Goal: Information Seeking & Learning: Learn about a topic

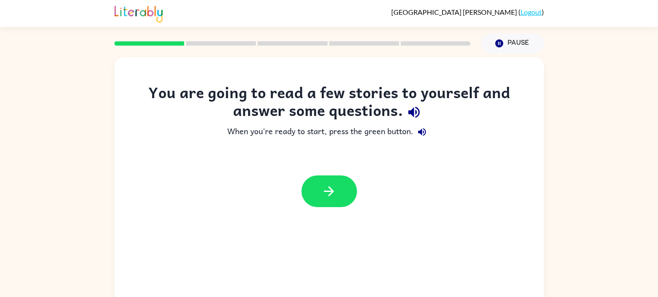
click at [598, 183] on div "You are going to read a few stories to yourself and answer some questions. When…" at bounding box center [329, 179] width 658 height 252
click at [342, 197] on button "button" at bounding box center [330, 191] width 56 height 32
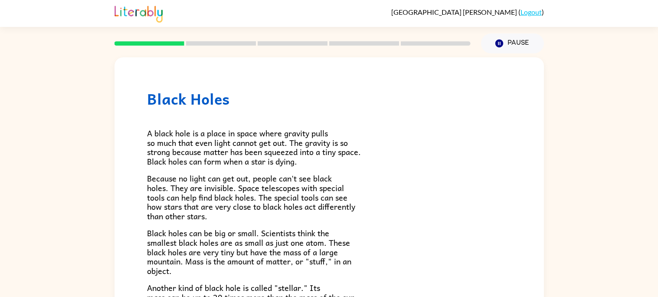
scroll to position [1, 0]
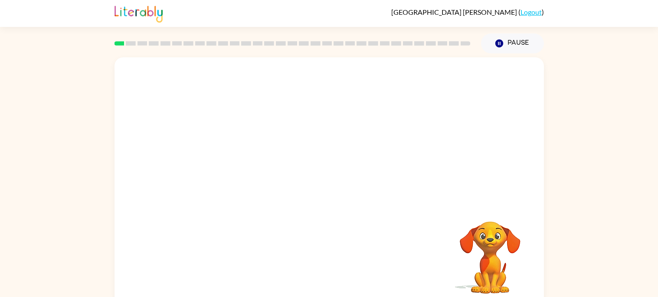
scroll to position [8, 0]
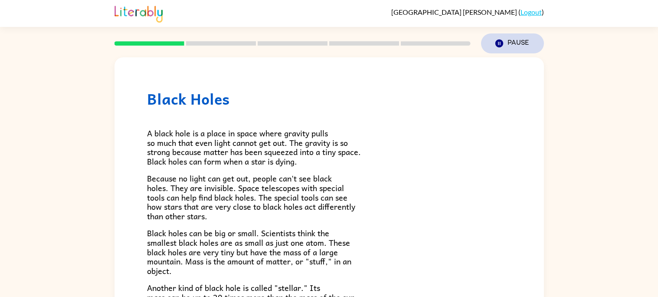
click at [499, 51] on button "Pause Pause" at bounding box center [512, 43] width 63 height 20
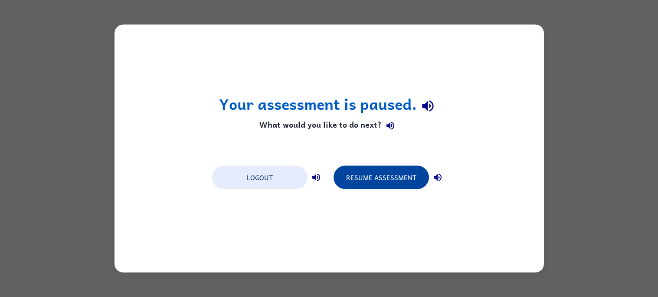
click at [390, 171] on button "Resume Assessment" at bounding box center [381, 177] width 95 height 23
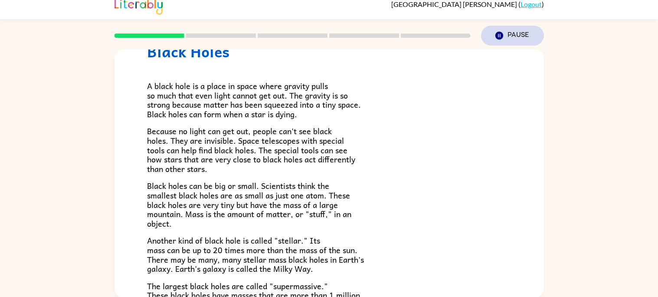
scroll to position [39, 0]
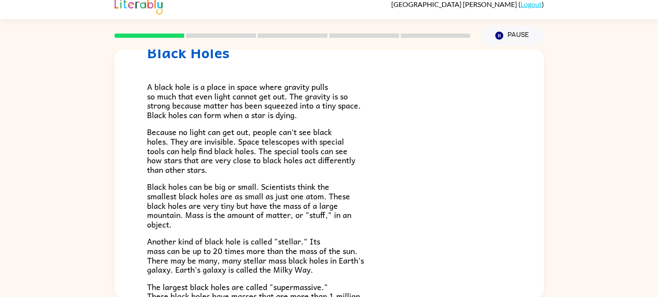
click at [388, 140] on p "Because no light can get out, people can't see black holes. They are invisible.…" at bounding box center [329, 150] width 364 height 47
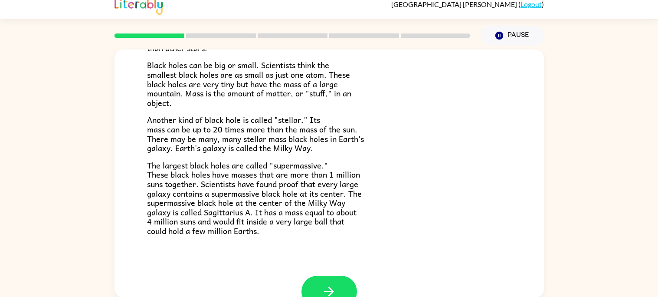
scroll to position [183, 0]
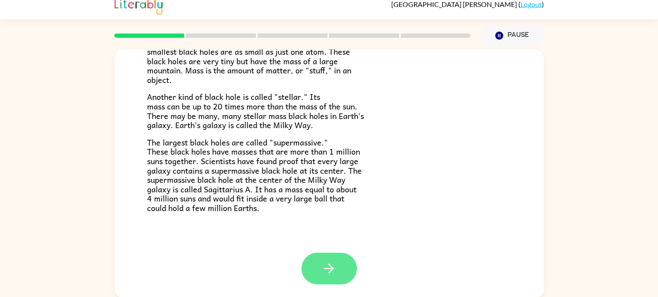
click at [349, 259] on button "button" at bounding box center [330, 268] width 56 height 32
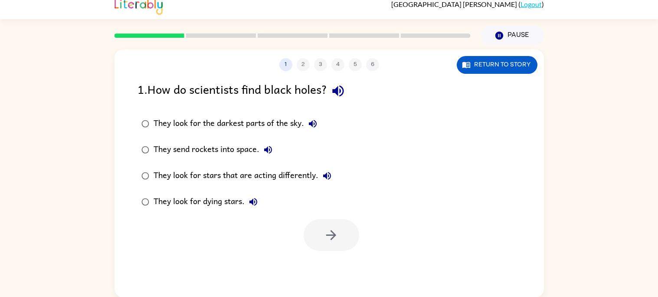
scroll to position [0, 0]
click at [284, 123] on div "They look for the darkest parts of the sky." at bounding box center [238, 123] width 168 height 17
click at [334, 223] on button "button" at bounding box center [332, 235] width 56 height 32
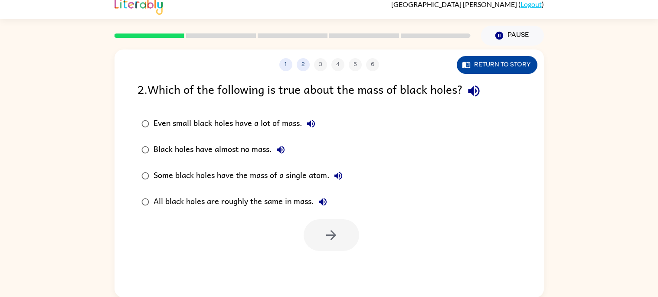
click at [508, 68] on button "Return to story" at bounding box center [497, 65] width 81 height 18
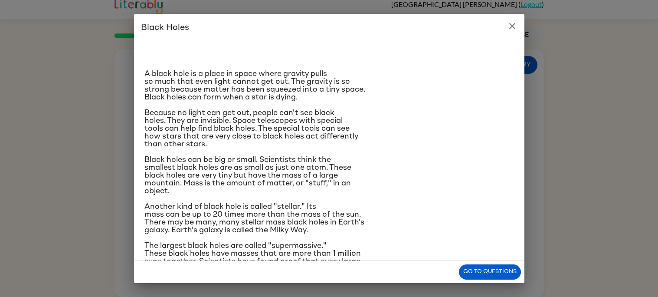
click at [513, 18] on button "close" at bounding box center [512, 25] width 17 height 17
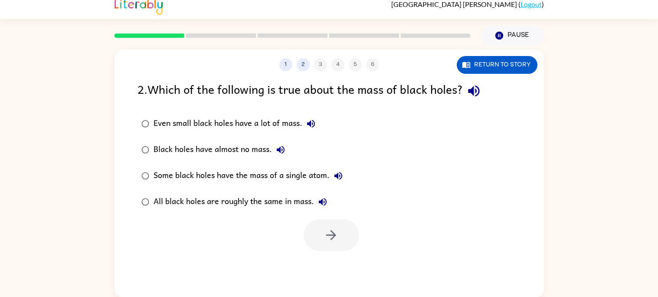
click at [465, 80] on div "2 . Which of the following is true about the mass of black holes?" at bounding box center [330, 91] width 384 height 22
click at [500, 60] on button "Return to story" at bounding box center [497, 65] width 81 height 18
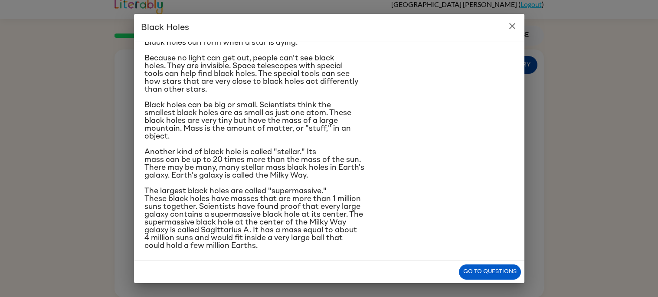
scroll to position [55, 0]
click at [513, 23] on icon "close" at bounding box center [512, 26] width 10 height 10
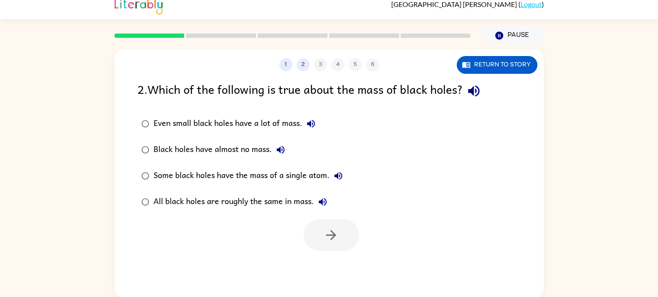
click at [315, 207] on div "All black holes are roughly the same in mass." at bounding box center [243, 201] width 178 height 17
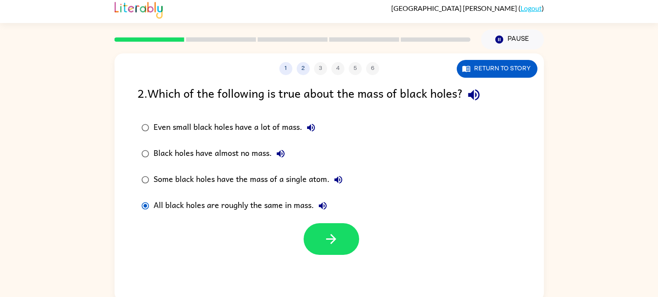
scroll to position [2, 0]
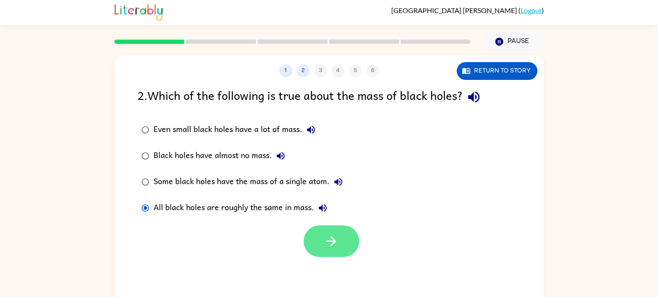
click at [321, 245] on button "button" at bounding box center [332, 241] width 56 height 32
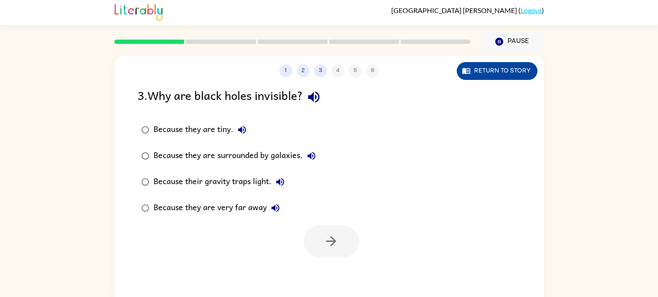
click at [502, 79] on button "Return to story" at bounding box center [497, 71] width 81 height 18
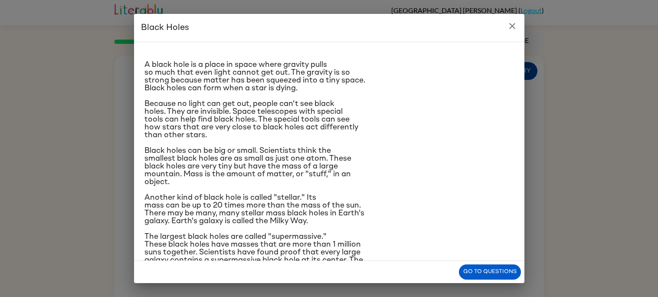
scroll to position [8, 0]
click at [507, 32] on button "close" at bounding box center [512, 25] width 17 height 17
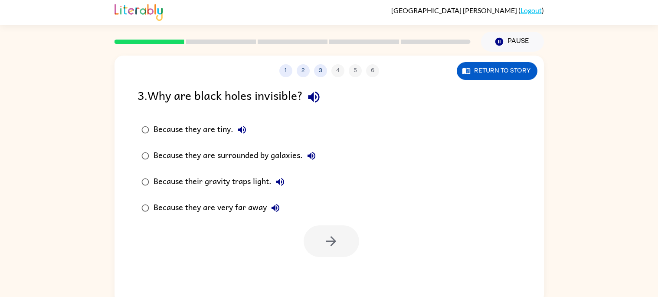
click at [228, 135] on div "Because they are tiny." at bounding box center [202, 129] width 97 height 17
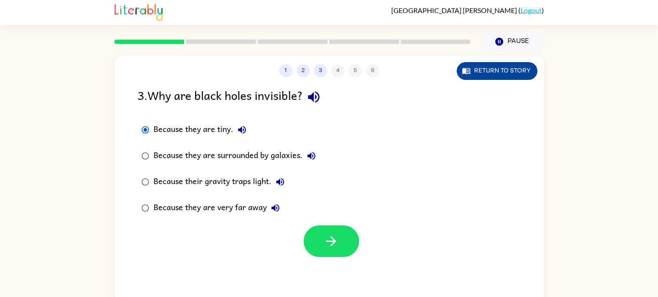
click at [459, 76] on button "Return to story" at bounding box center [497, 71] width 81 height 18
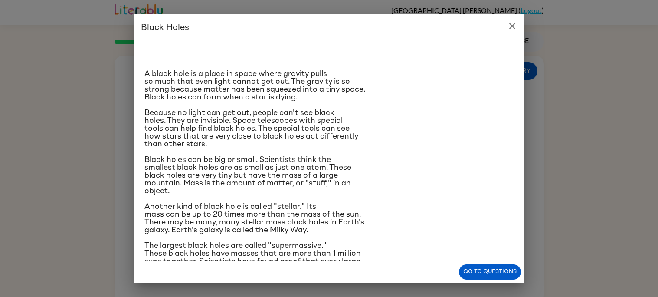
click at [502, 44] on div "A black hole is a place in space where gravity pulls so much that even light ca…" at bounding box center [329, 151] width 390 height 219
click at [511, 25] on icon "close" at bounding box center [512, 26] width 6 height 6
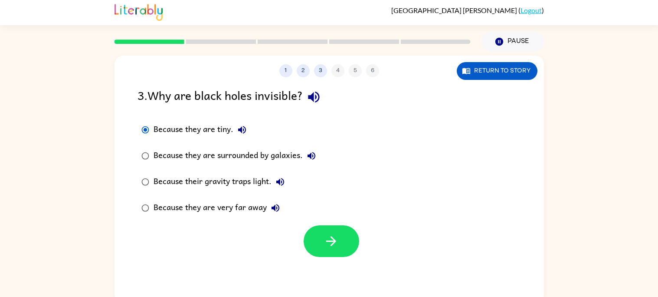
click at [261, 186] on div "Because their gravity traps light." at bounding box center [221, 181] width 135 height 17
click at [329, 240] on icon "button" at bounding box center [331, 240] width 15 height 15
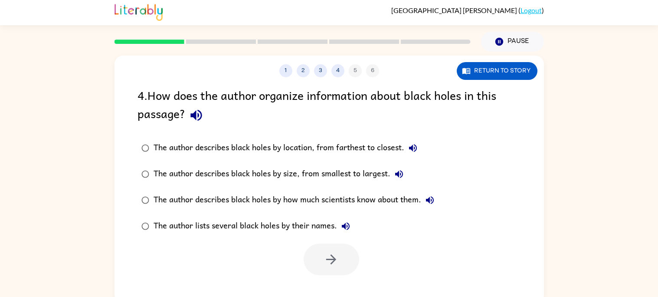
click at [237, 194] on div "The author describes black holes by how much scientists know about them." at bounding box center [296, 199] width 285 height 17
click at [331, 272] on button "button" at bounding box center [332, 259] width 56 height 32
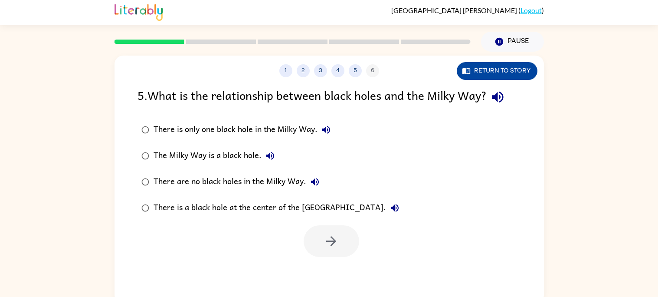
click at [479, 68] on button "Return to story" at bounding box center [497, 71] width 81 height 18
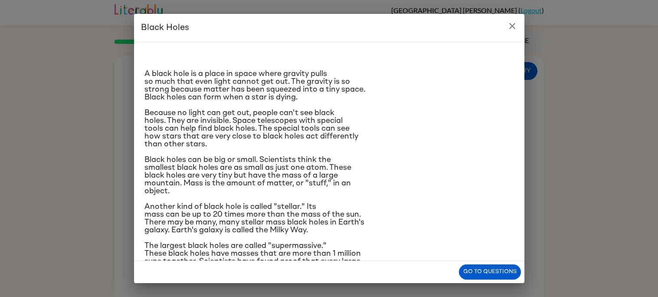
click at [516, 34] on h2 "Black Holes" at bounding box center [329, 28] width 390 height 28
click at [499, 279] on button "Go to questions" at bounding box center [490, 271] width 62 height 15
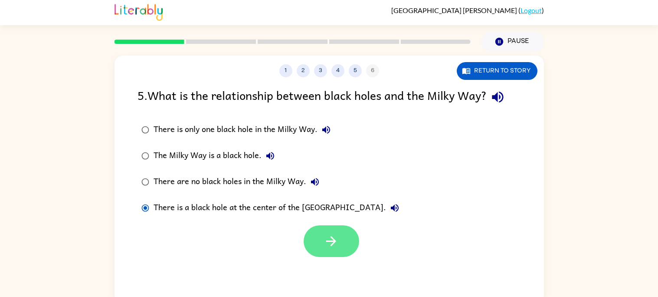
click at [332, 245] on icon "button" at bounding box center [331, 240] width 15 height 15
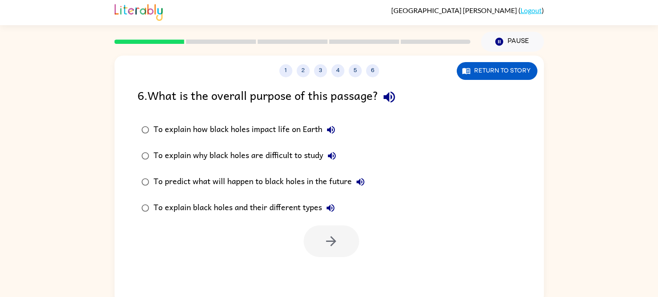
click at [159, 212] on div "To explain black holes and their different types" at bounding box center [247, 207] width 186 height 17
click at [325, 255] on button "button" at bounding box center [332, 241] width 56 height 32
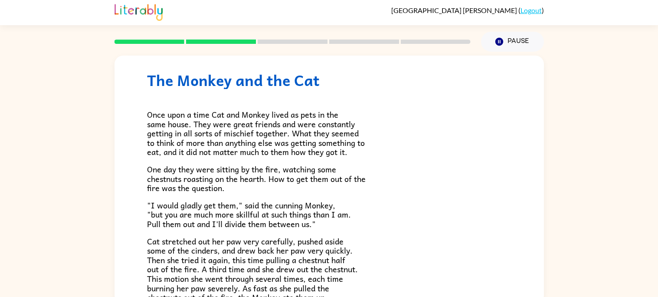
scroll to position [34, 0]
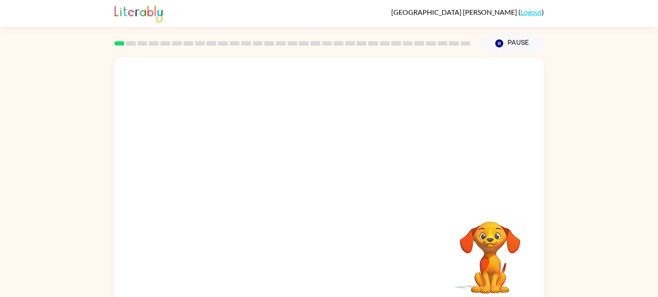
click at [227, 166] on video "Your browser must support playing .mp4 files to use Literably. Please try using…" at bounding box center [329, 130] width 429 height 146
click at [239, 164] on video "Your browser must support playing .mp4 files to use Literably. Please try using…" at bounding box center [329, 130] width 429 height 146
drag, startPoint x: 239, startPoint y: 164, endPoint x: 265, endPoint y: 138, distance: 37.4
click at [265, 138] on video "Your browser must support playing .mp4 files to use Literably. Please try using…" at bounding box center [329, 130] width 429 height 146
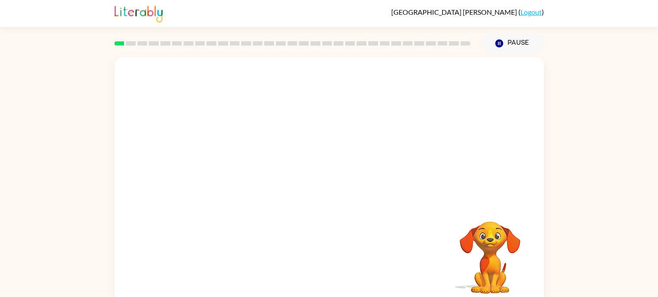
click at [231, 167] on video "Your browser must support playing .mp4 files to use Literably. Please try using…" at bounding box center [329, 130] width 429 height 146
click at [233, 163] on video "Your browser must support playing .mp4 files to use Literably. Please try using…" at bounding box center [329, 130] width 429 height 146
click at [236, 164] on video "Your browser must support playing .mp4 files to use Literably. Please try using…" at bounding box center [329, 130] width 429 height 146
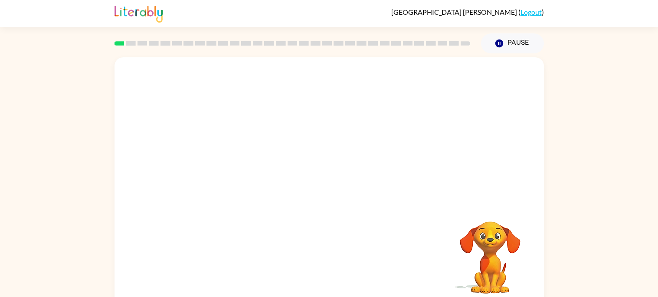
click at [232, 165] on video "Your browser must support playing .mp4 files to use Literably. Please try using…" at bounding box center [329, 130] width 429 height 146
click at [344, 207] on div "Your browser must support playing .mp4 files to use Literably. Please try using…" at bounding box center [329, 181] width 429 height 248
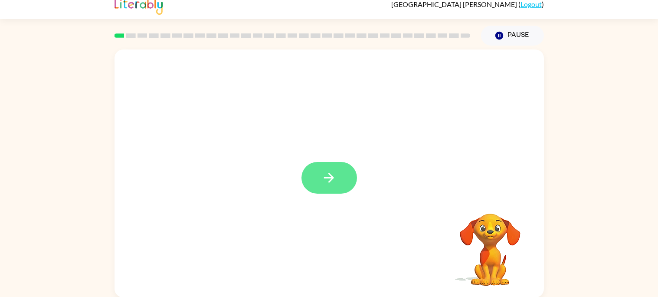
click at [328, 187] on button "button" at bounding box center [330, 178] width 56 height 32
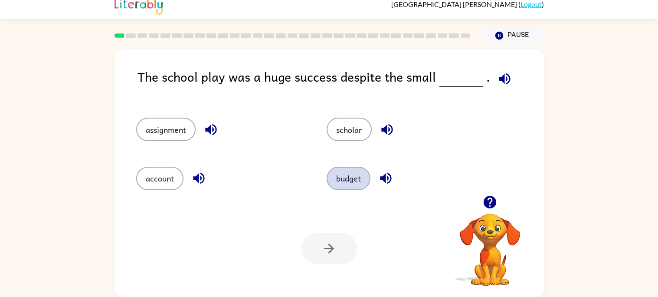
click at [336, 181] on button "budget" at bounding box center [349, 178] width 44 height 23
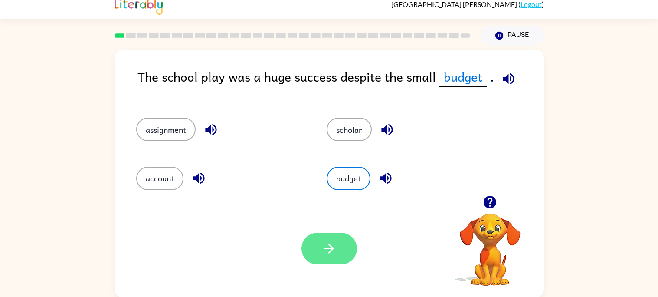
click at [330, 253] on icon "button" at bounding box center [328, 248] width 15 height 15
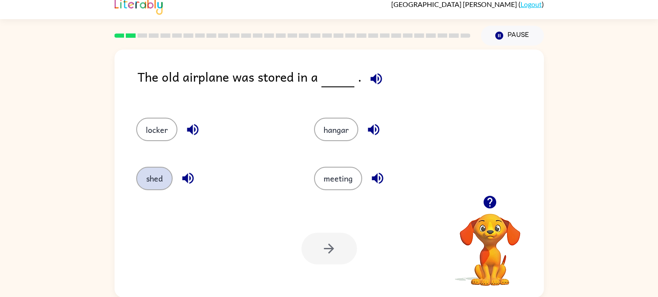
click at [153, 183] on button "shed" at bounding box center [154, 178] width 36 height 23
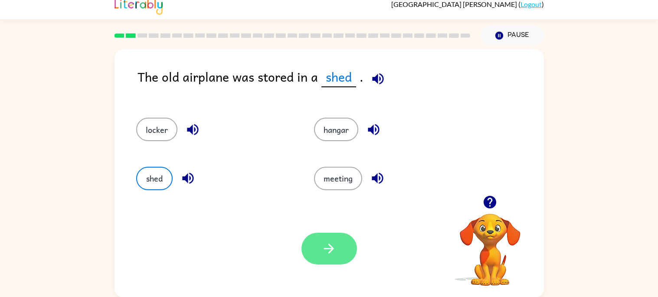
click at [324, 243] on icon "button" at bounding box center [328, 248] width 15 height 15
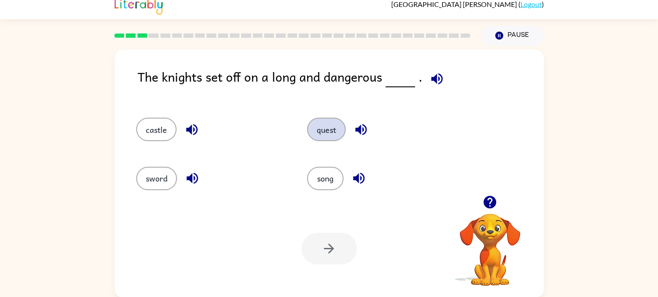
click at [330, 127] on button "quest" at bounding box center [326, 129] width 39 height 23
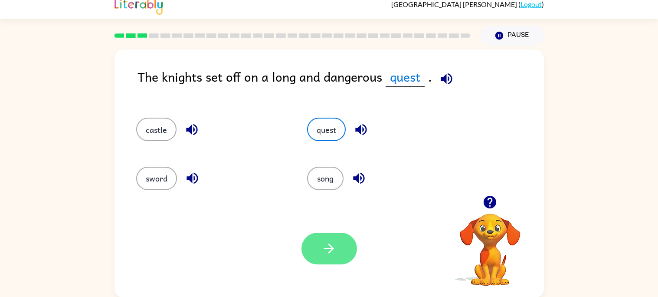
click at [315, 243] on button "button" at bounding box center [330, 249] width 56 height 32
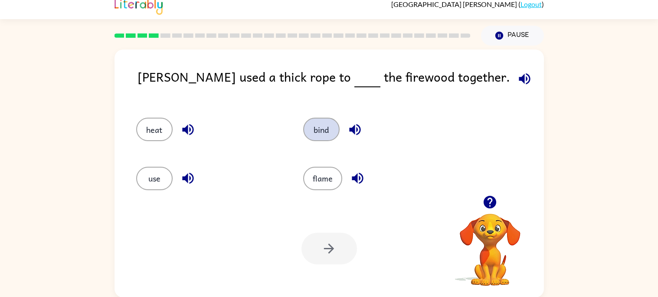
click at [320, 122] on button "bind" at bounding box center [321, 129] width 36 height 23
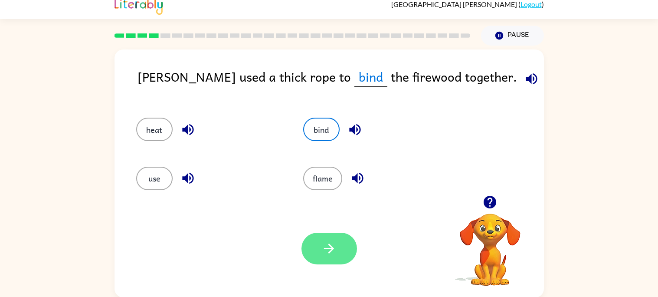
click at [330, 237] on button "button" at bounding box center [330, 249] width 56 height 32
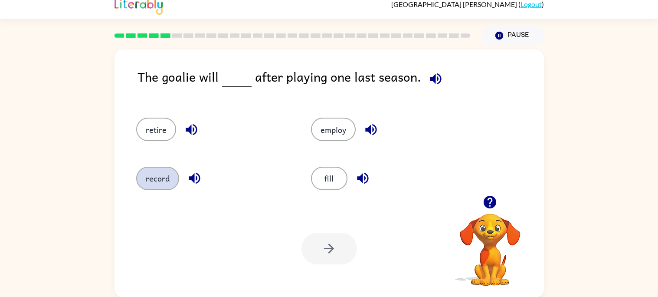
click at [172, 174] on button "record" at bounding box center [157, 178] width 43 height 23
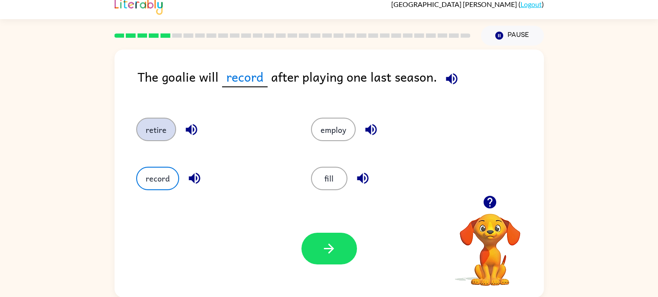
click at [167, 135] on button "retire" at bounding box center [156, 129] width 40 height 23
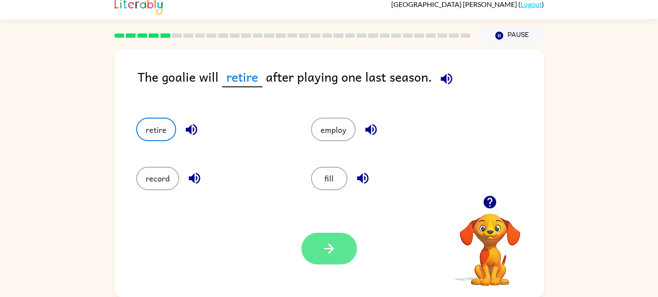
click at [324, 237] on button "button" at bounding box center [330, 249] width 56 height 32
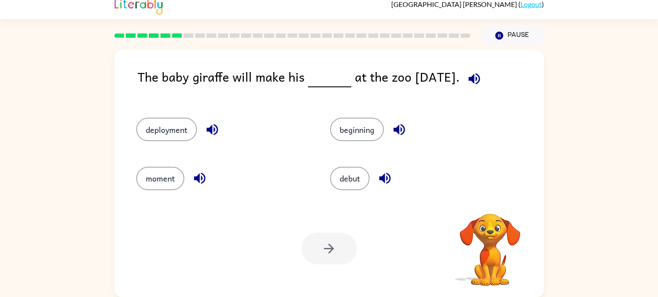
click at [324, 237] on div at bounding box center [330, 249] width 56 height 32
click at [353, 162] on div "debut" at bounding box center [411, 174] width 194 height 49
click at [345, 183] on button "debut" at bounding box center [349, 178] width 39 height 23
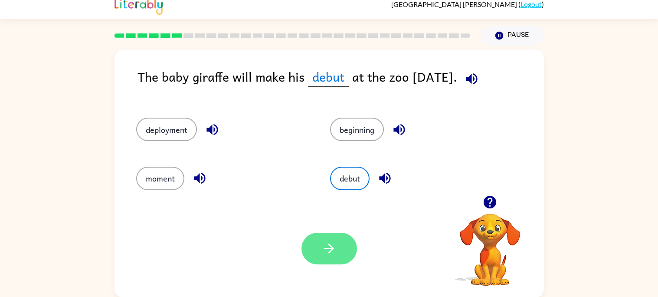
click at [336, 248] on icon "button" at bounding box center [328, 248] width 15 height 15
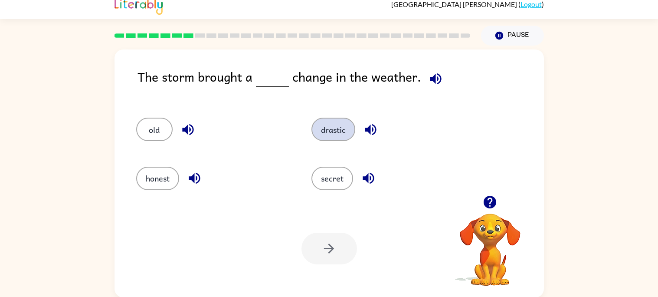
click at [325, 134] on button "drastic" at bounding box center [333, 129] width 44 height 23
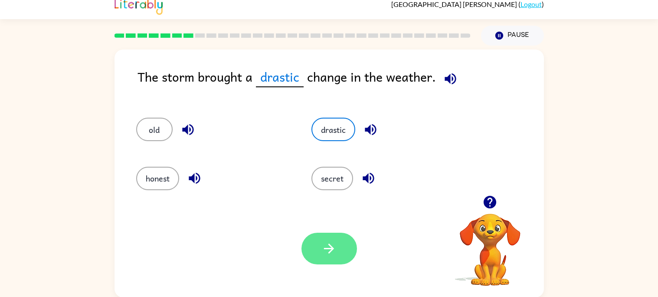
click at [319, 250] on button "button" at bounding box center [330, 249] width 56 height 32
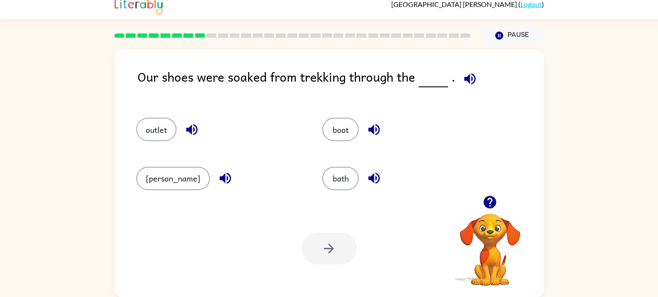
click at [257, 90] on div "Our shoes were soaked from trekking through the ." at bounding box center [341, 83] width 406 height 33
click at [150, 180] on button "marsh" at bounding box center [173, 178] width 74 height 23
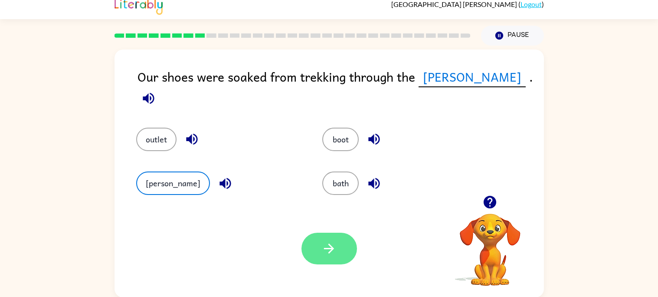
click at [315, 238] on button "button" at bounding box center [330, 249] width 56 height 32
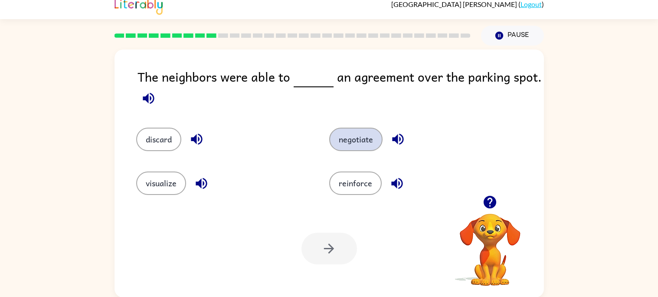
click at [360, 141] on button "negotiate" at bounding box center [355, 139] width 53 height 23
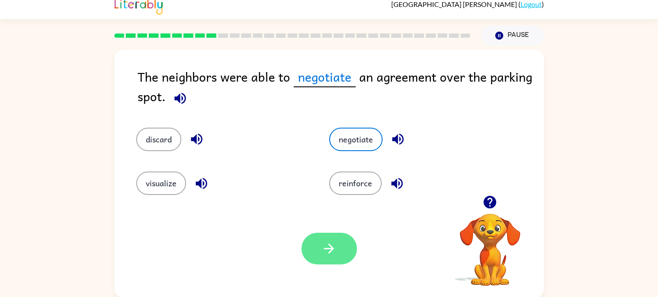
click at [334, 256] on button "button" at bounding box center [330, 249] width 56 height 32
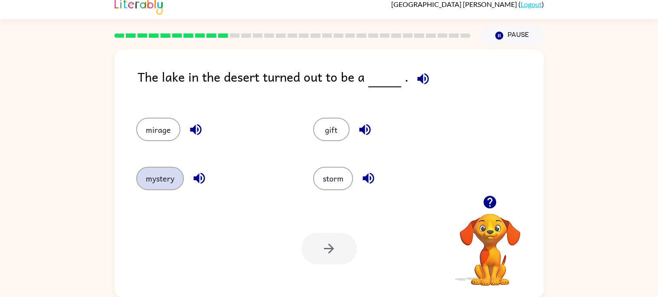
click at [152, 188] on button "mystery" at bounding box center [160, 178] width 48 height 23
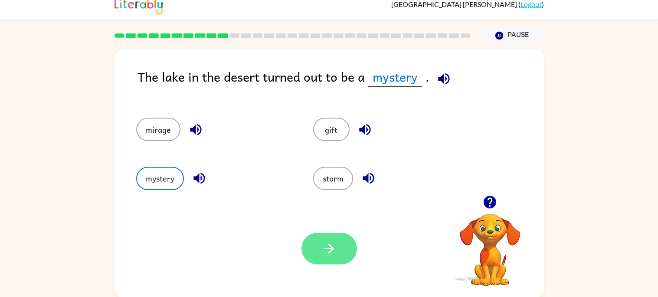
click at [321, 238] on button "button" at bounding box center [330, 249] width 56 height 32
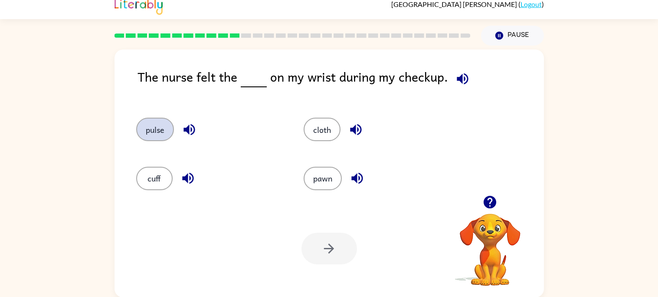
click at [150, 124] on button "pulse" at bounding box center [155, 129] width 38 height 23
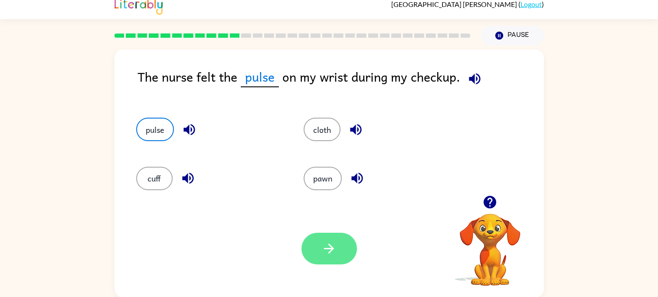
click at [312, 246] on button "button" at bounding box center [330, 249] width 56 height 32
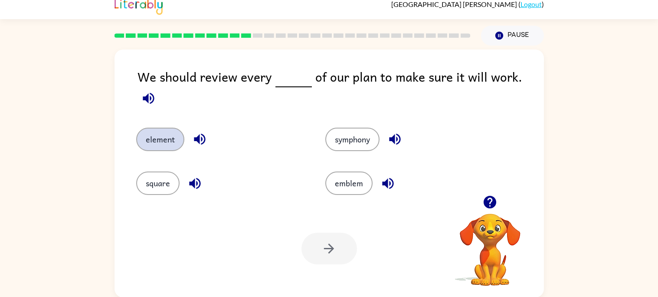
click at [164, 140] on button "element" at bounding box center [160, 139] width 48 height 23
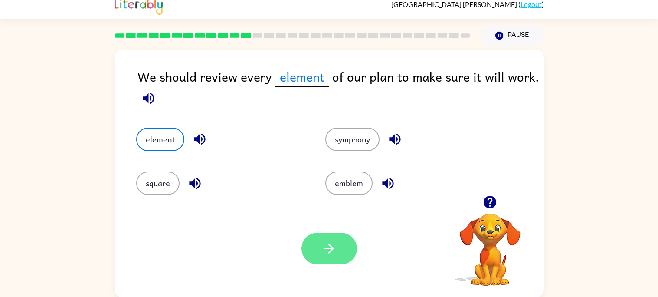
click at [326, 243] on icon "button" at bounding box center [328, 248] width 15 height 15
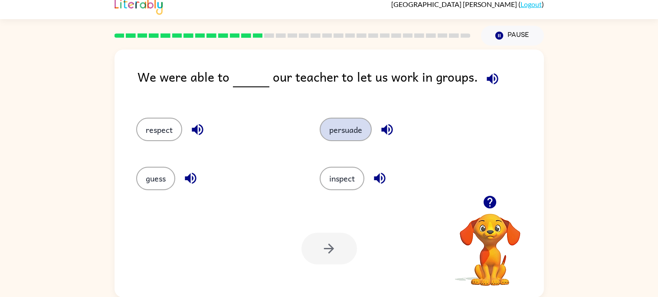
click at [339, 133] on button "persuade" at bounding box center [346, 129] width 52 height 23
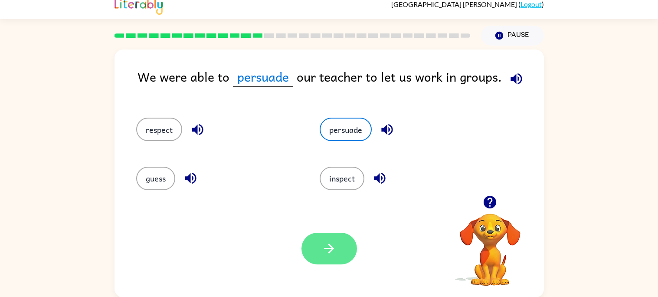
click at [343, 248] on button "button" at bounding box center [330, 249] width 56 height 32
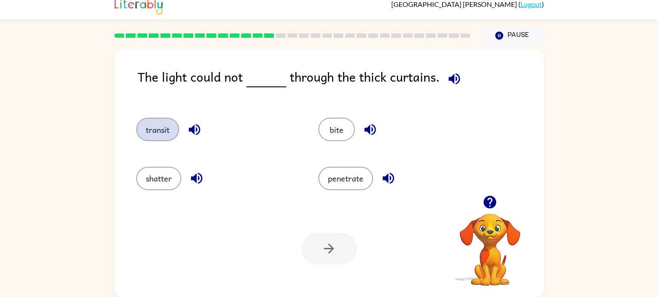
click at [171, 126] on button "transit" at bounding box center [157, 129] width 43 height 23
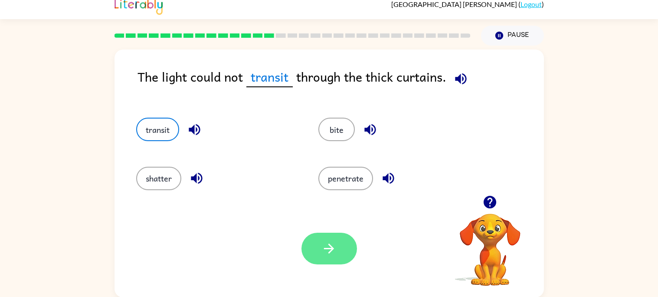
click at [336, 249] on icon "button" at bounding box center [328, 248] width 15 height 15
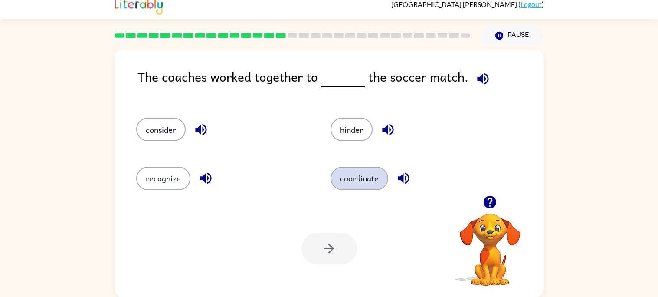
click at [355, 182] on button "coordinate" at bounding box center [360, 178] width 58 height 23
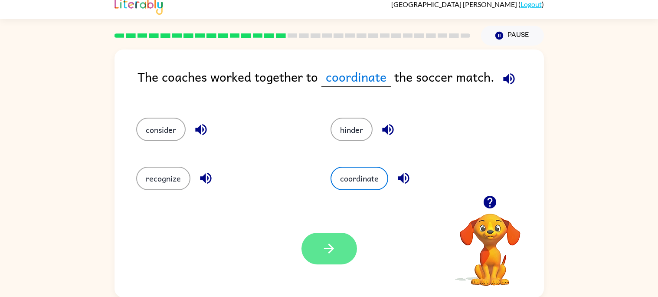
click at [332, 252] on icon "button" at bounding box center [328, 248] width 15 height 15
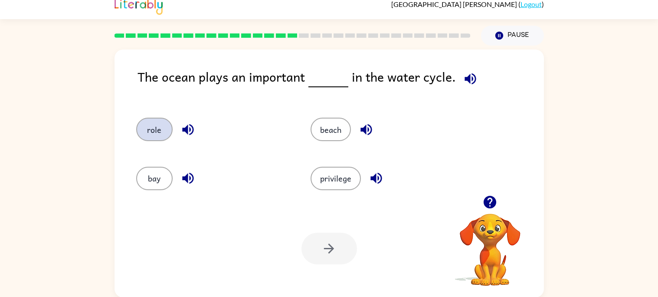
click at [150, 129] on button "role" at bounding box center [154, 129] width 36 height 23
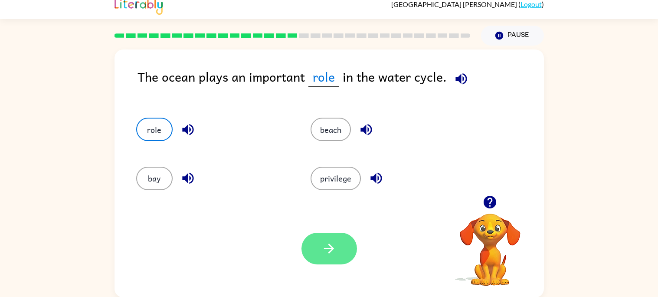
click at [309, 244] on button "button" at bounding box center [330, 249] width 56 height 32
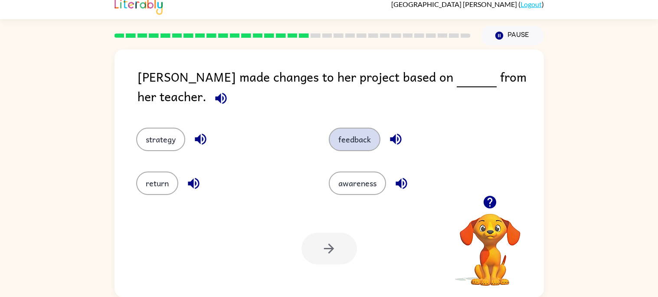
click at [360, 128] on button "feedback" at bounding box center [355, 139] width 52 height 23
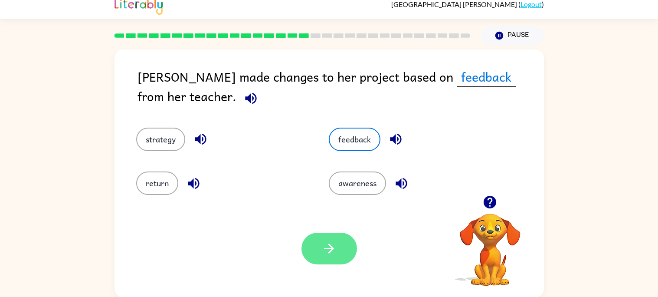
click at [321, 248] on icon "button" at bounding box center [328, 248] width 15 height 15
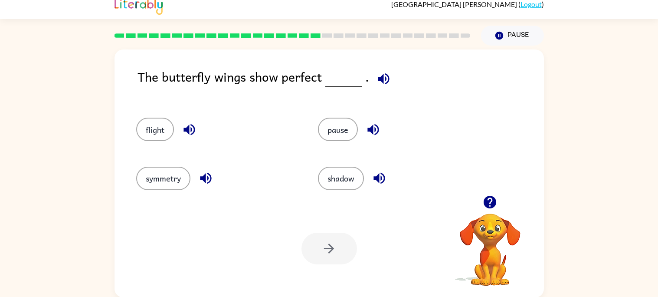
click at [169, 190] on div "symmetry" at bounding box center [211, 174] width 182 height 49
click at [171, 170] on button "symmetry" at bounding box center [163, 178] width 54 height 23
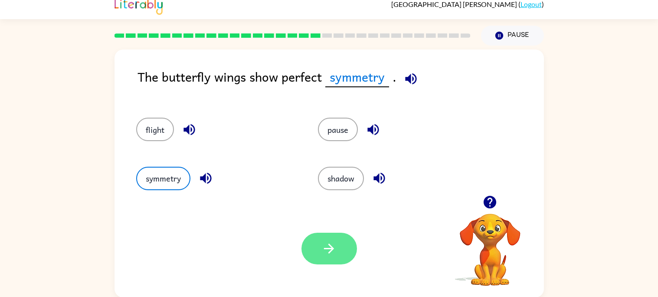
click at [328, 250] on icon "button" at bounding box center [328, 248] width 15 height 15
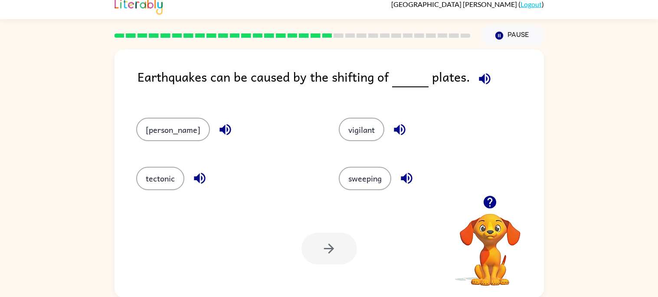
click at [164, 159] on div "tectonic" at bounding box center [221, 174] width 203 height 49
click at [163, 174] on button "tectonic" at bounding box center [160, 178] width 48 height 23
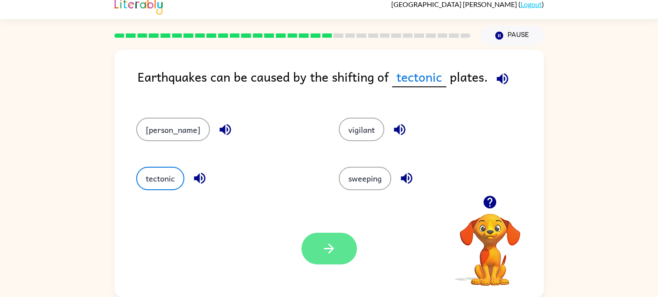
click at [318, 252] on button "button" at bounding box center [330, 249] width 56 height 32
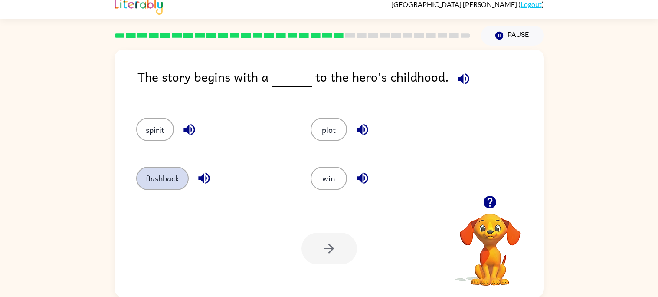
click at [152, 170] on button "flashback" at bounding box center [162, 178] width 52 height 23
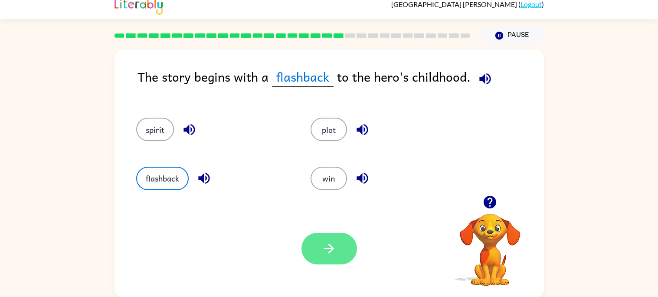
click at [321, 236] on button "button" at bounding box center [330, 249] width 56 height 32
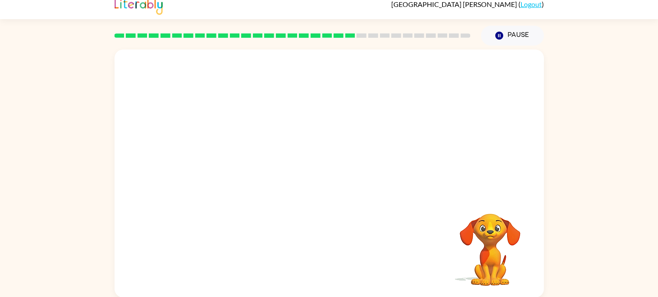
click at [372, 128] on video "Your browser must support playing .mp4 files to use Literably. Please try using…" at bounding box center [329, 122] width 429 height 146
click at [323, 183] on div at bounding box center [330, 178] width 56 height 32
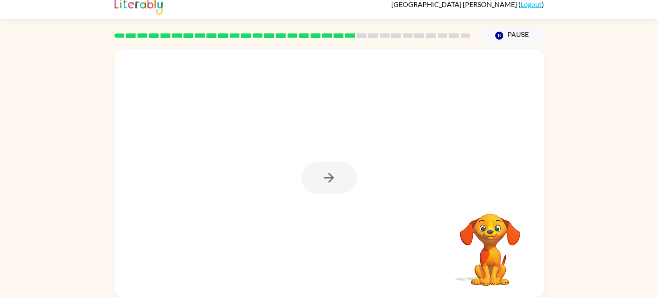
click at [330, 179] on div at bounding box center [330, 178] width 56 height 32
click at [326, 174] on icon "button" at bounding box center [328, 177] width 15 height 15
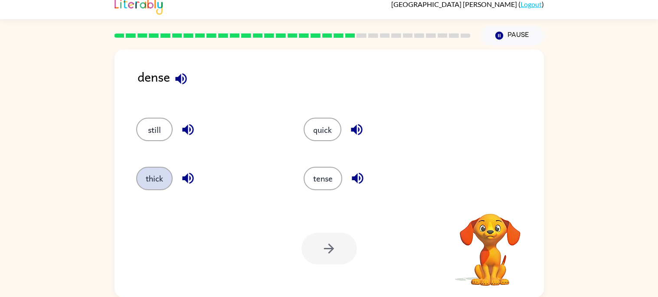
click at [167, 182] on button "thick" at bounding box center [154, 178] width 36 height 23
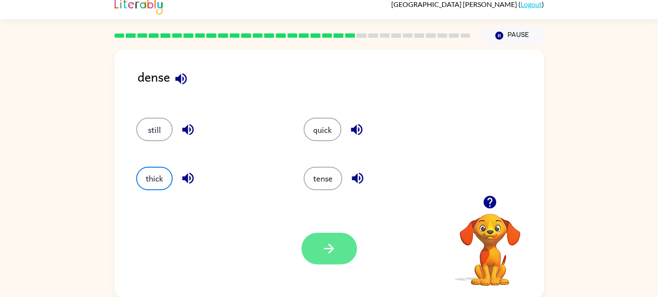
click at [334, 241] on icon "button" at bounding box center [328, 248] width 15 height 15
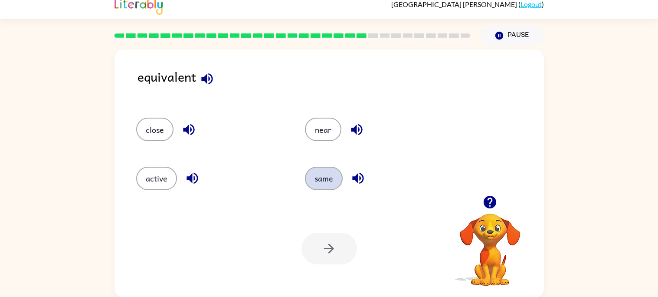
click at [327, 172] on button "same" at bounding box center [324, 178] width 38 height 23
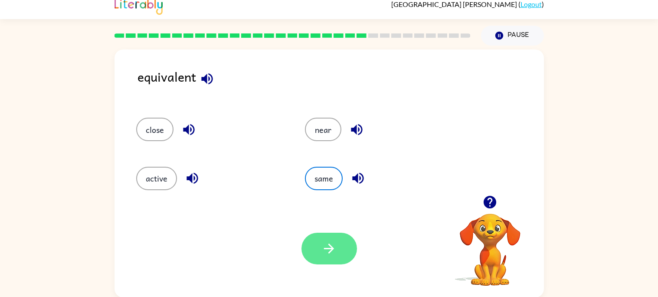
click at [331, 261] on button "button" at bounding box center [330, 249] width 56 height 32
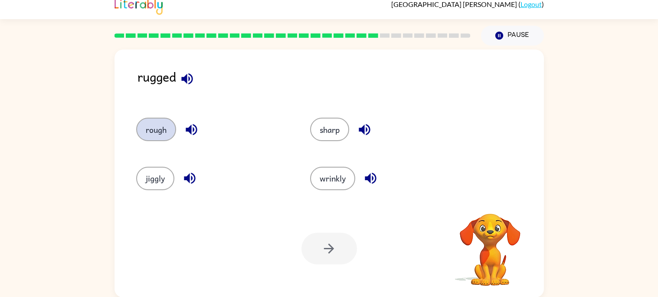
click at [153, 127] on button "rough" at bounding box center [156, 129] width 40 height 23
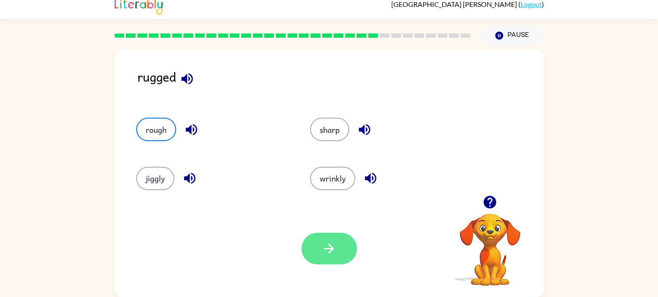
click at [314, 251] on button "button" at bounding box center [330, 249] width 56 height 32
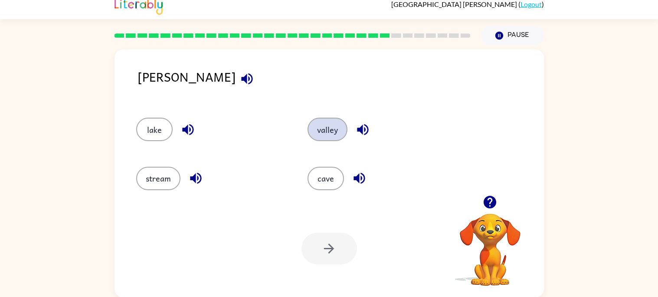
click at [313, 134] on button "valley" at bounding box center [328, 129] width 40 height 23
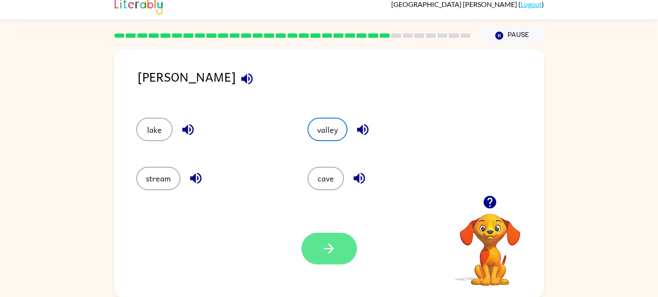
click at [320, 246] on button "button" at bounding box center [330, 249] width 56 height 32
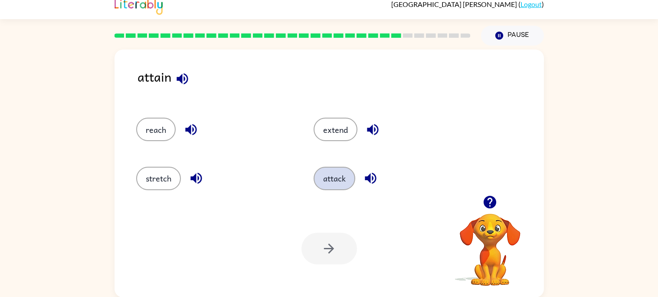
click at [324, 172] on button "attack" at bounding box center [335, 178] width 42 height 23
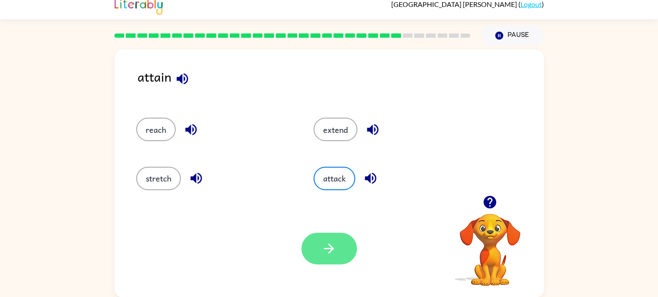
click at [336, 260] on button "button" at bounding box center [330, 249] width 56 height 32
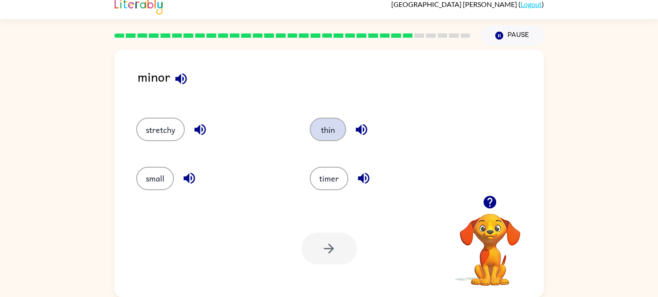
click at [321, 140] on button "thin" at bounding box center [328, 129] width 36 height 23
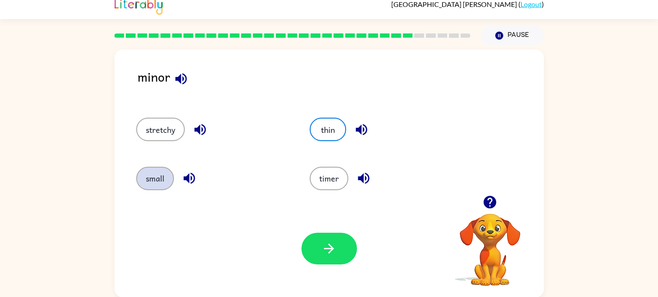
click at [158, 174] on button "small" at bounding box center [155, 178] width 38 height 23
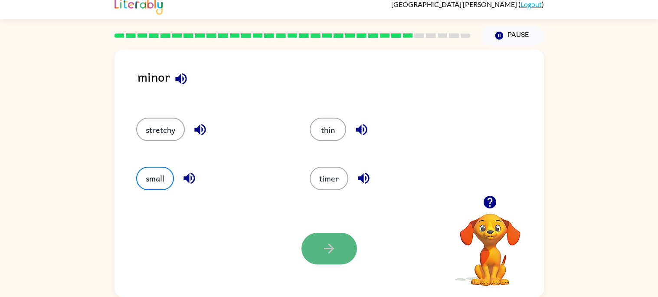
click at [328, 235] on button "button" at bounding box center [330, 249] width 56 height 32
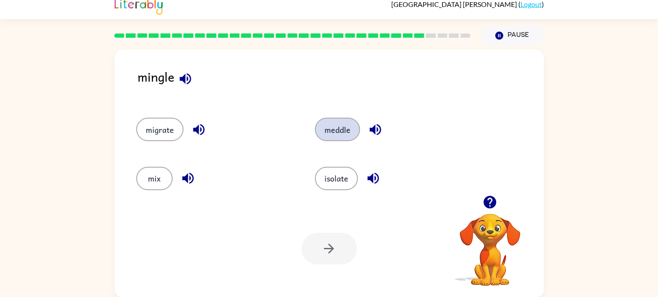
click at [329, 128] on button "meddle" at bounding box center [337, 129] width 45 height 23
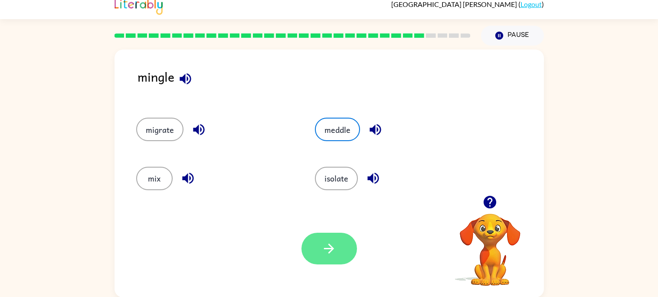
click at [318, 252] on button "button" at bounding box center [330, 249] width 56 height 32
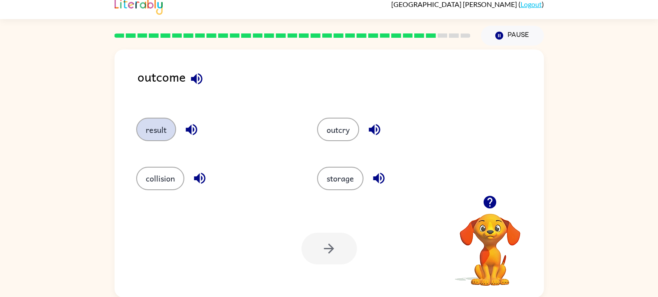
click at [164, 125] on button "result" at bounding box center [156, 129] width 40 height 23
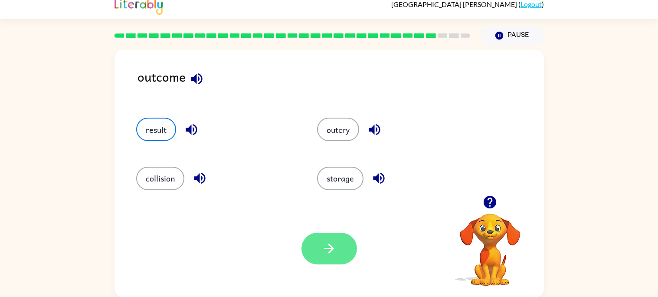
click at [321, 241] on icon "button" at bounding box center [328, 248] width 15 height 15
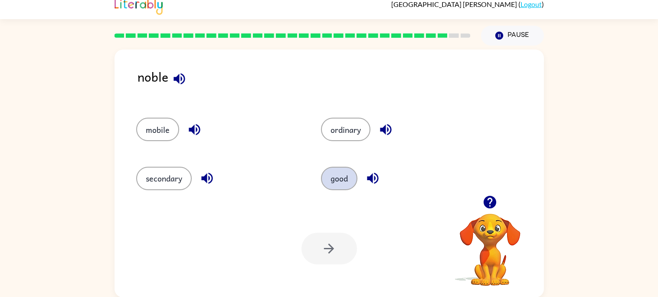
click at [334, 179] on button "good" at bounding box center [339, 178] width 36 height 23
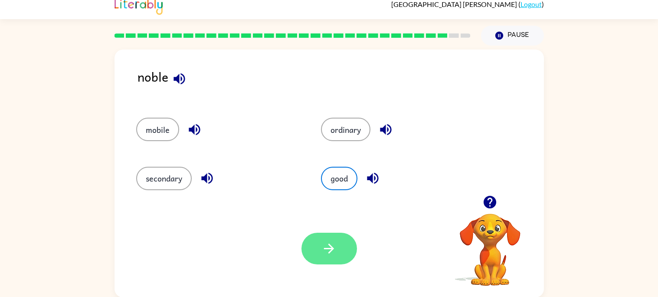
click at [322, 259] on button "button" at bounding box center [330, 249] width 56 height 32
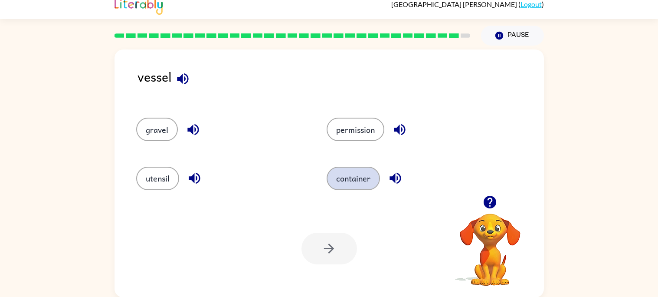
click at [350, 168] on button "container" at bounding box center [353, 178] width 53 height 23
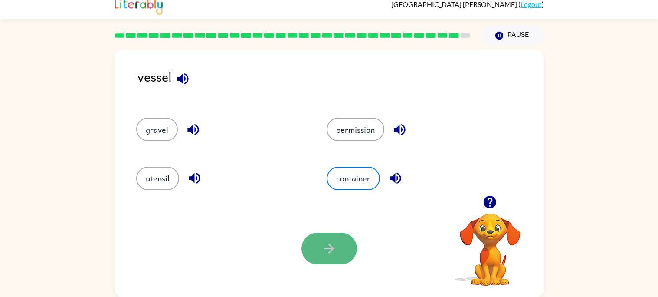
click at [328, 237] on button "button" at bounding box center [330, 249] width 56 height 32
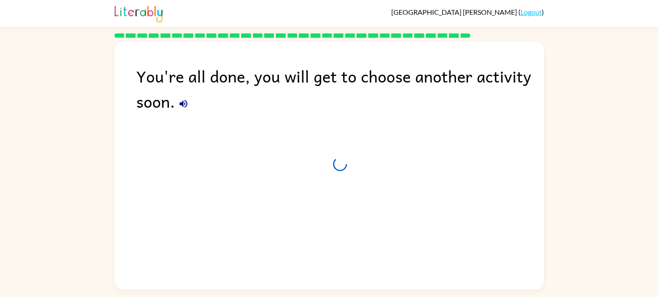
scroll to position [0, 0]
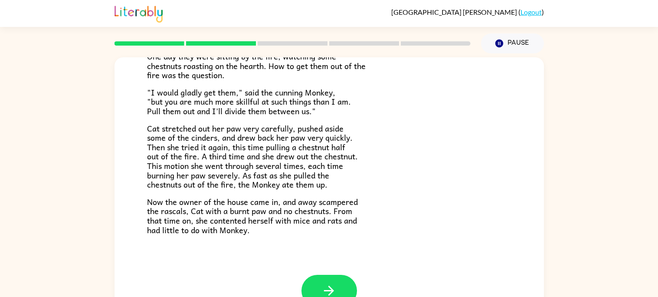
scroll to position [145, 0]
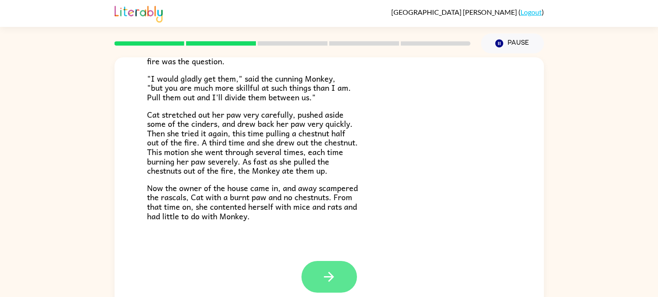
click at [324, 277] on icon "button" at bounding box center [328, 276] width 15 height 15
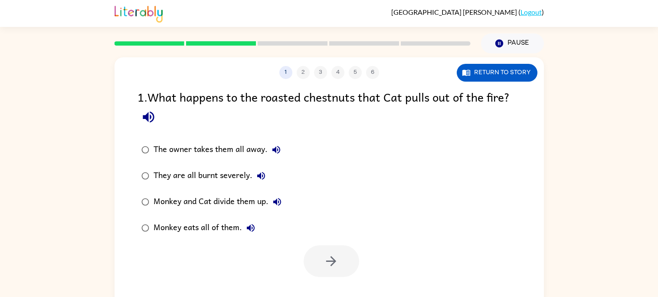
scroll to position [0, 0]
click at [507, 75] on button "Return to story" at bounding box center [497, 73] width 81 height 18
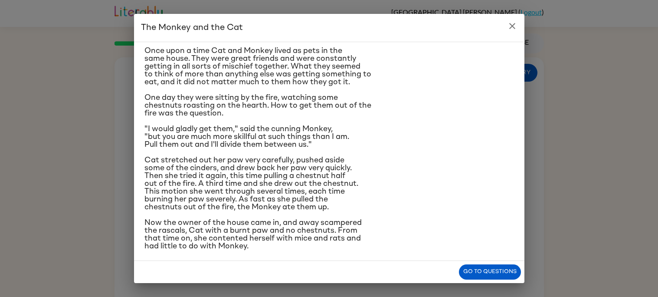
scroll to position [24, 0]
click at [511, 28] on icon "close" at bounding box center [512, 26] width 6 height 6
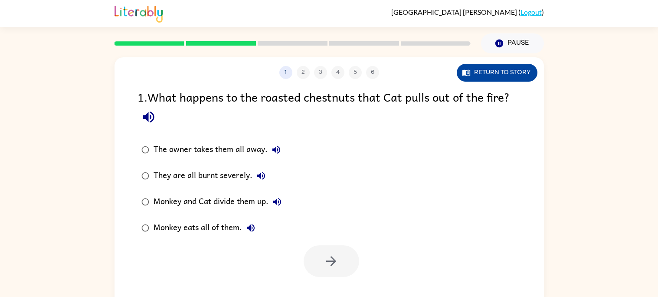
click at [502, 68] on button "Return to story" at bounding box center [497, 73] width 81 height 18
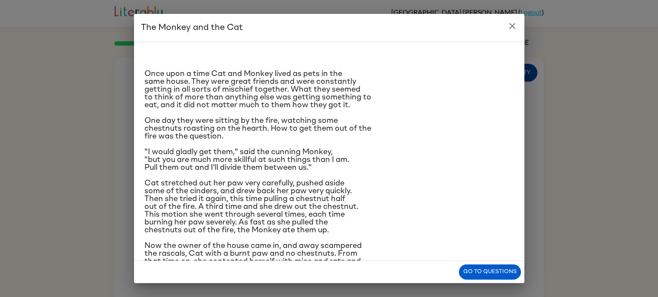
scroll to position [24, 0]
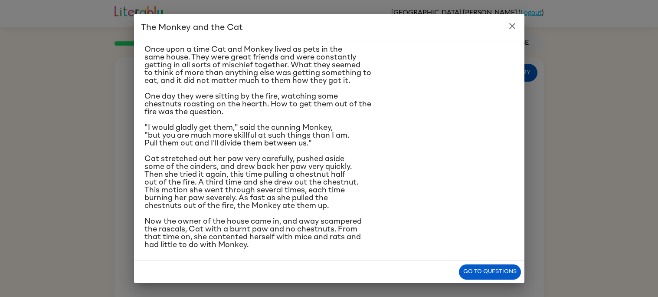
click at [502, 40] on h2 "The Monkey and the Cat" at bounding box center [329, 28] width 390 height 28
click at [507, 32] on button "close" at bounding box center [512, 25] width 17 height 17
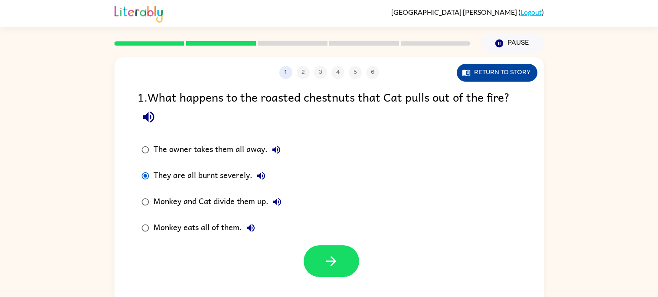
click at [479, 73] on button "Return to story" at bounding box center [497, 73] width 81 height 18
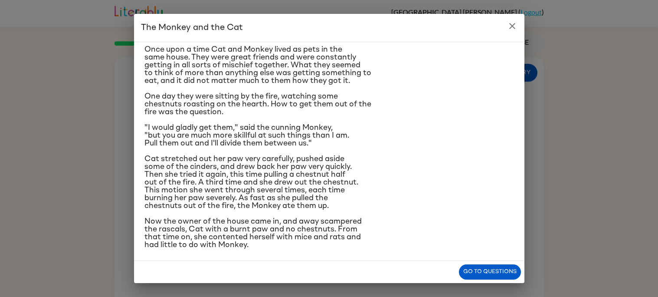
click at [513, 40] on h2 "The Monkey and the Cat" at bounding box center [329, 28] width 390 height 28
click at [519, 28] on button "close" at bounding box center [512, 25] width 17 height 17
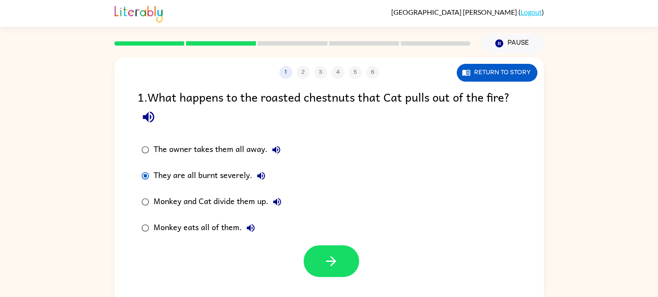
click at [246, 233] on icon "button" at bounding box center [251, 228] width 10 height 10
click at [222, 236] on div "Monkey eats all of them." at bounding box center [207, 227] width 106 height 17
click at [338, 260] on icon "button" at bounding box center [331, 260] width 15 height 15
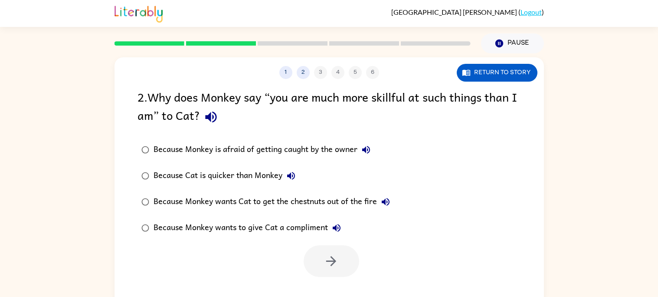
click at [483, 85] on div "1 2 3 4 5 6 Return to story 2 . Why does Monkey say “you are much more skillful…" at bounding box center [329, 181] width 429 height 248
click at [495, 71] on button "Return to story" at bounding box center [497, 73] width 81 height 18
